Goal: Use online tool/utility: Utilize a website feature to perform a specific function

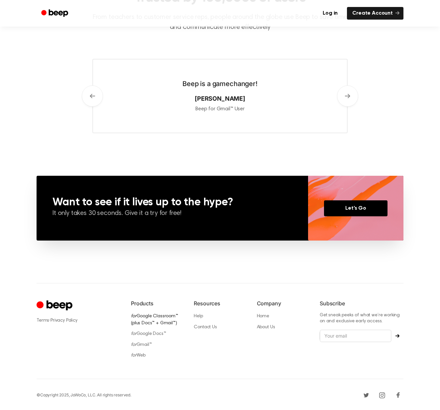
scroll to position [343, 0]
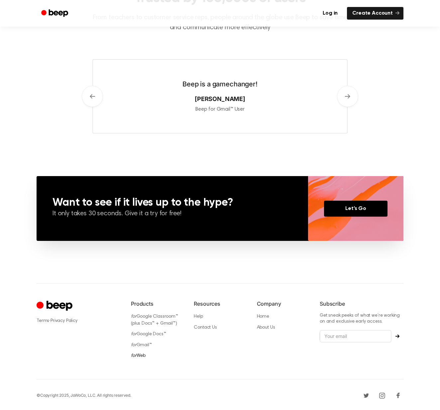
click at [144, 355] on link "for Web" at bounding box center [138, 355] width 15 height 5
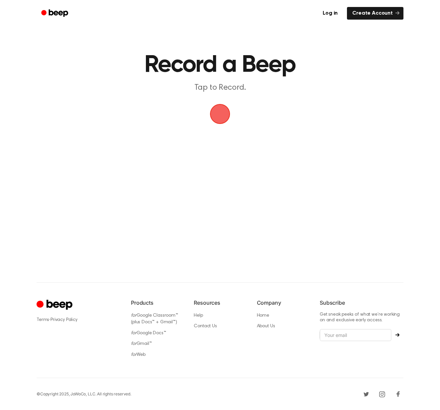
click at [217, 108] on span "button" at bounding box center [220, 114] width 27 height 27
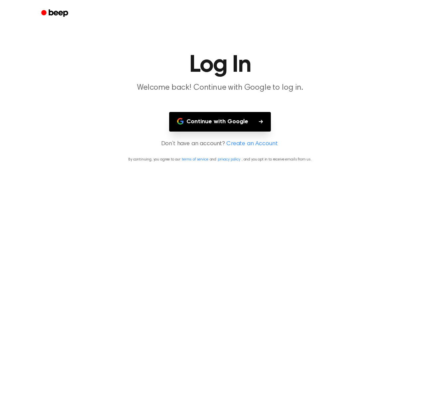
click at [221, 118] on button "Continue with Google" at bounding box center [220, 122] width 102 height 20
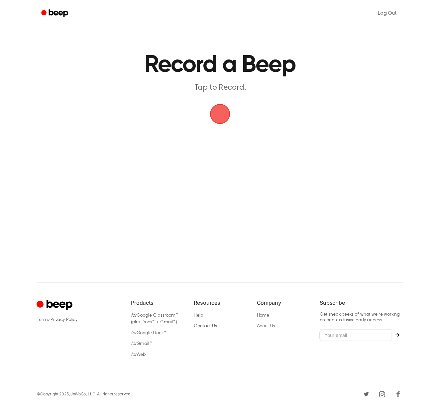
click at [229, 109] on span "button" at bounding box center [219, 113] width 33 height 33
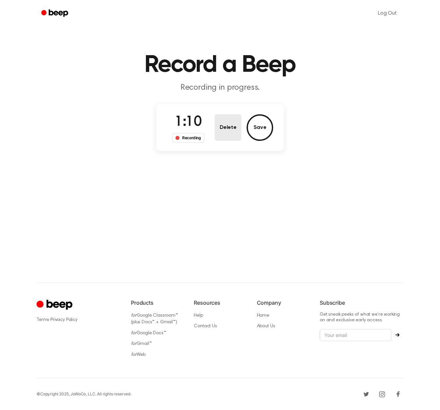
click at [222, 131] on button "Delete" at bounding box center [228, 127] width 27 height 27
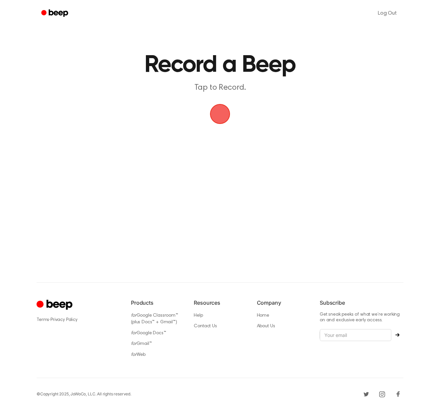
click at [220, 110] on span "button" at bounding box center [219, 113] width 29 height 29
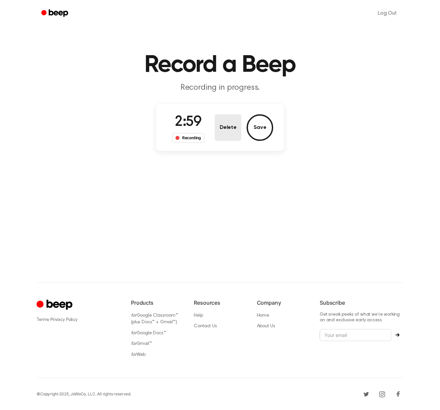
click at [237, 127] on button "Delete" at bounding box center [228, 127] width 27 height 27
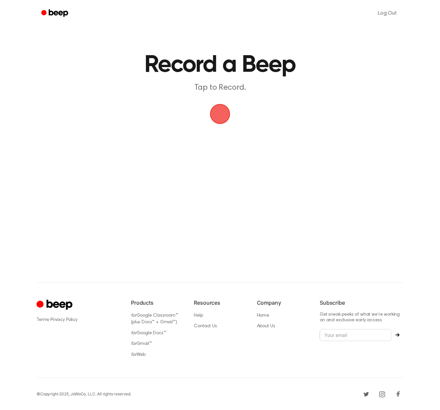
click at [436, 194] on main "Record a Beep Tap to Record." at bounding box center [220, 125] width 440 height 250
